Goal: Task Accomplishment & Management: Use online tool/utility

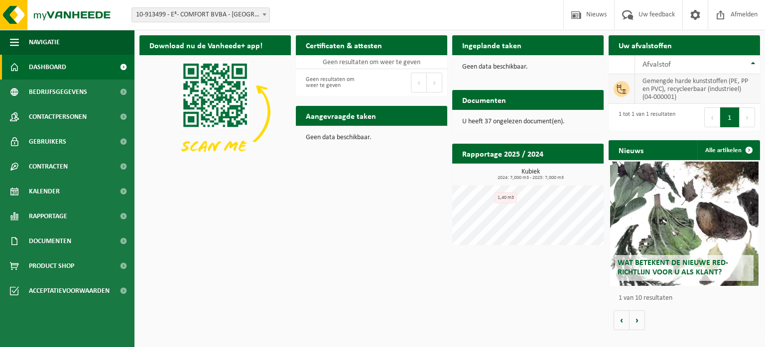
click at [654, 93] on td "gemengde harde kunststoffen (PE, PP en PVC), recycleerbaar (industrieel) (04-00…" at bounding box center [697, 89] width 125 height 30
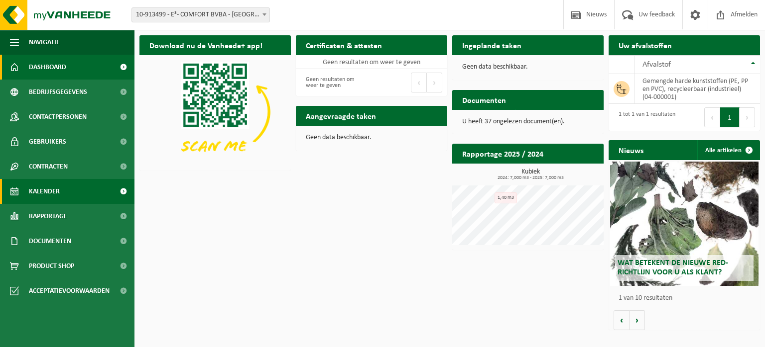
click at [58, 191] on span "Kalender" at bounding box center [44, 191] width 31 height 25
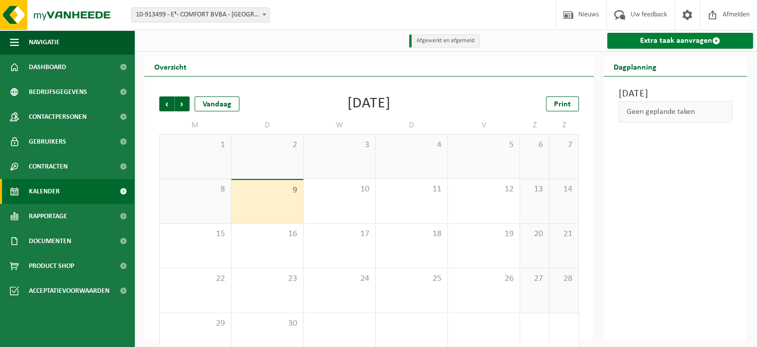
click at [679, 41] on link "Extra taak aanvragen" at bounding box center [680, 41] width 146 height 16
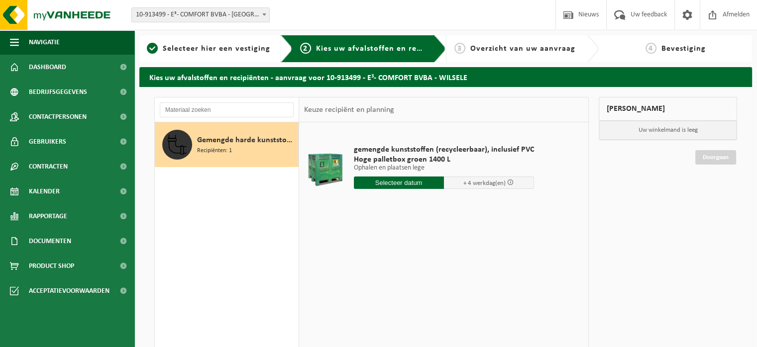
click at [403, 181] on input "text" at bounding box center [399, 183] width 90 height 12
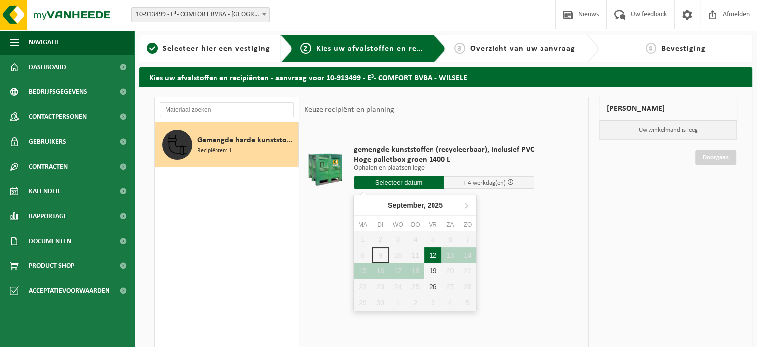
click at [431, 255] on div "12" at bounding box center [432, 255] width 17 height 16
type input "Van 2025-09-12"
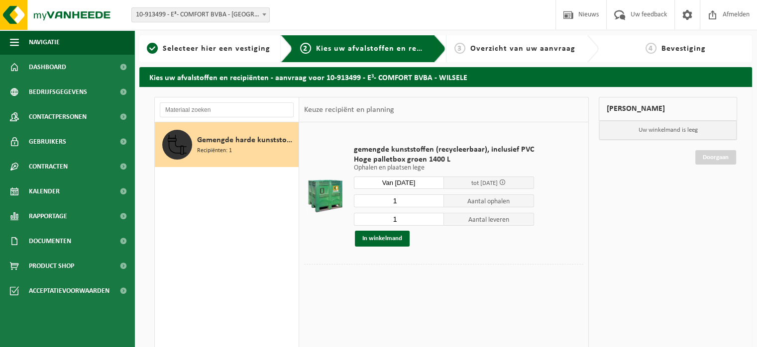
click at [358, 52] on span "Kies uw afvalstoffen en recipiënten" at bounding box center [384, 49] width 137 height 8
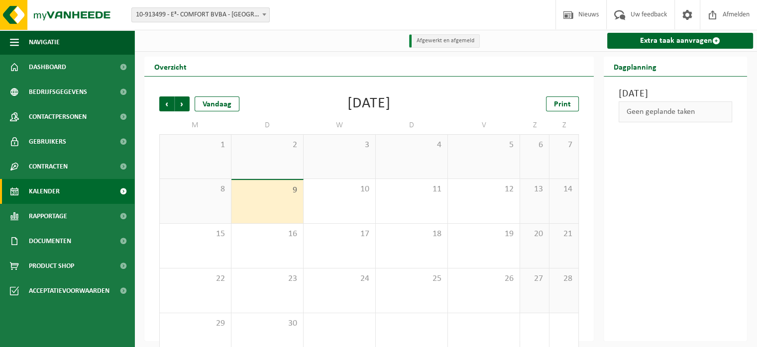
click at [273, 198] on div "9" at bounding box center [267, 201] width 72 height 43
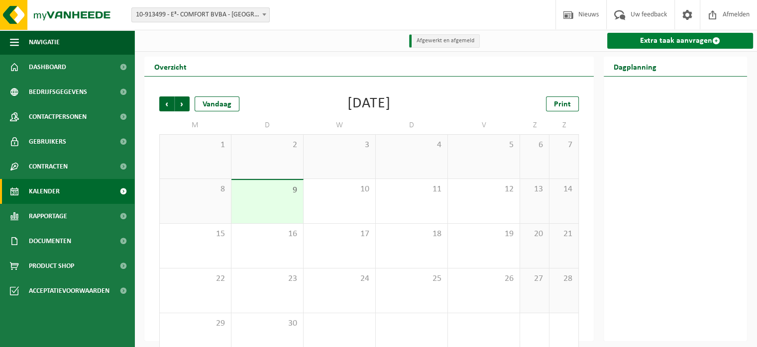
click at [657, 40] on link "Extra taak aanvragen" at bounding box center [680, 41] width 146 height 16
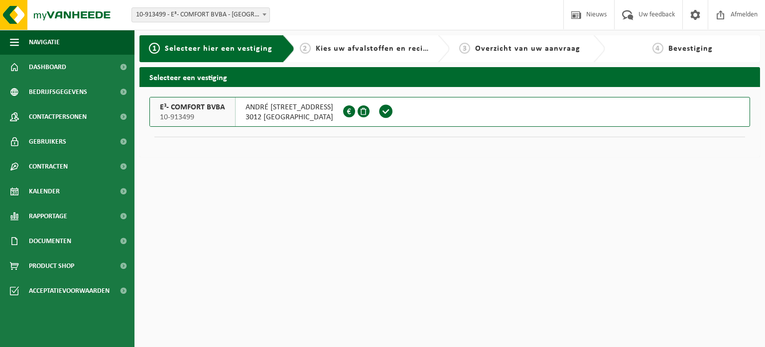
click at [177, 106] on span "E³- COMFORT BVBA" at bounding box center [192, 108] width 65 height 10
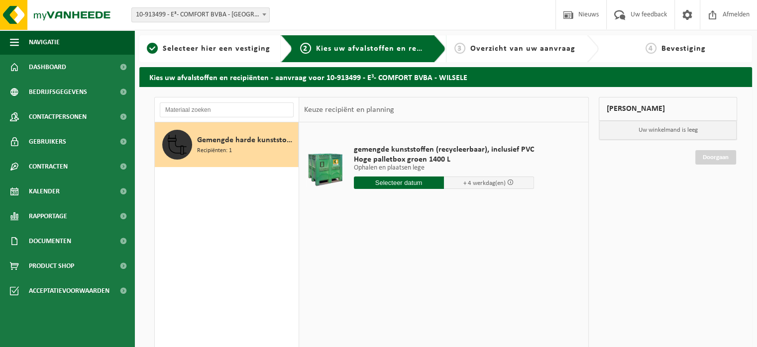
click at [398, 186] on input "text" at bounding box center [399, 183] width 90 height 12
click at [397, 255] on div "1 2 3 4 5 6 7 8 9 10 11 12 13 14 15 16 17 18 19 20 21 22 23 24 25 26 27 28 29 3…" at bounding box center [415, 271] width 122 height 80
click at [382, 252] on div "1 2 3 4 5 6 7 8 9 10 11 12 13 14 15 16 17 18 19 20 21 22 23 24 25 26 27 28 29 3…" at bounding box center [415, 271] width 122 height 80
click at [414, 251] on div "1 2 3 4 5 6 7 8 9 10 11 12 13 14 15 16 17 18 19 20 21 22 23 24 25 26 27 28 29 3…" at bounding box center [415, 271] width 122 height 80
drag, startPoint x: 401, startPoint y: 251, endPoint x: 389, endPoint y: 251, distance: 11.5
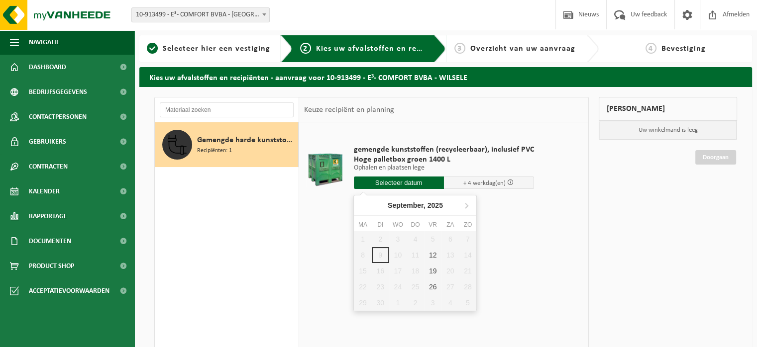
click at [400, 251] on div "1 2 3 4 5 6 7 8 9 10 11 12 13 14 15 16 17 18 19 20 21 22 23 24 25 26 27 28 29 3…" at bounding box center [415, 271] width 122 height 80
click at [388, 251] on div "1 2 3 4 5 6 7 8 9 10 11 12 13 14 15 16 17 18 19 20 21 22 23 24 25 26 27 28 29 3…" at bounding box center [415, 271] width 122 height 80
click at [356, 251] on div "1 2 3 4 5 6 7 8 9 10 11 12 13 14 15 16 17 18 19 20 21 22 23 24 25 26 27 28 29 3…" at bounding box center [415, 271] width 122 height 80
click at [436, 254] on div "12" at bounding box center [432, 255] width 17 height 16
type input "Van 2025-09-12"
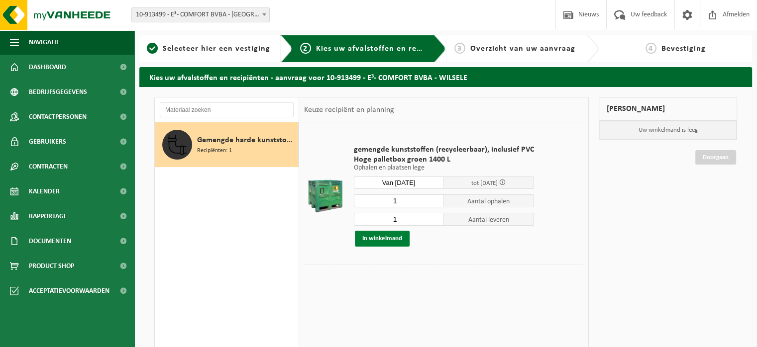
click at [390, 238] on button "In winkelmand" at bounding box center [382, 239] width 55 height 16
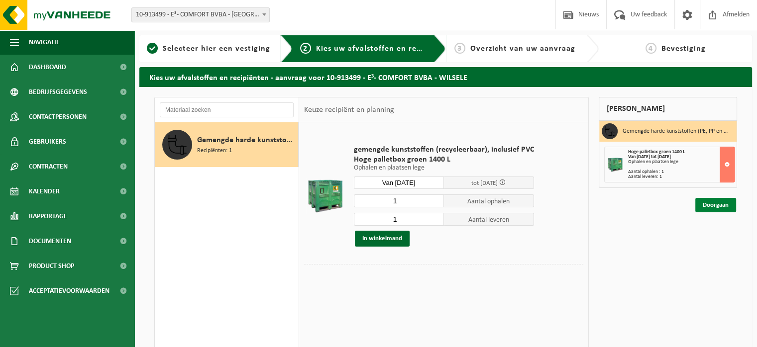
click at [709, 204] on link "Doorgaan" at bounding box center [715, 205] width 41 height 14
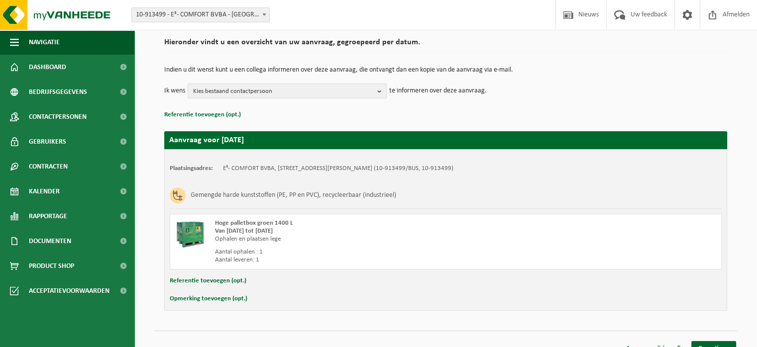
scroll to position [87, 0]
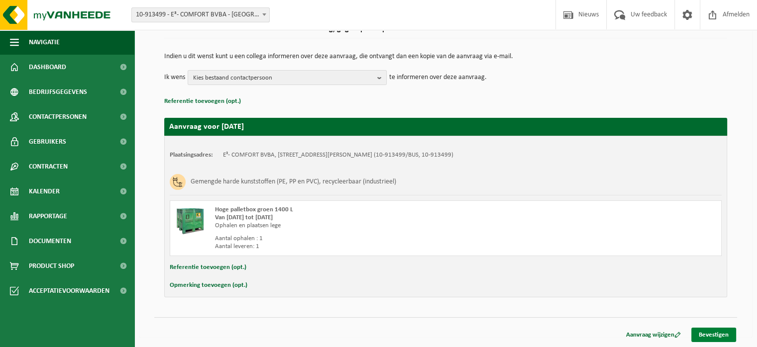
click at [701, 331] on link "Bevestigen" at bounding box center [713, 335] width 45 height 14
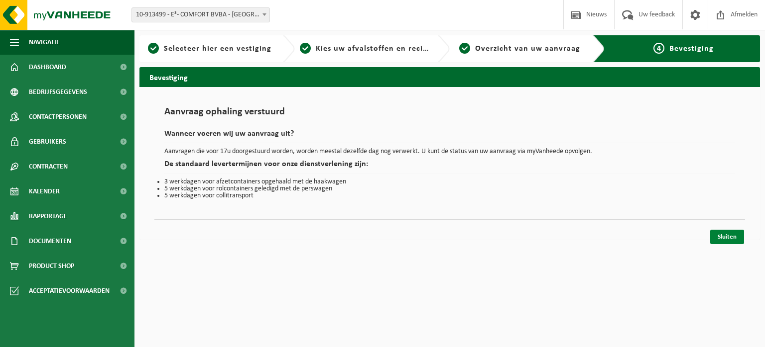
click at [724, 232] on link "Sluiten" at bounding box center [727, 237] width 34 height 14
